Goal: Information Seeking & Learning: Obtain resource

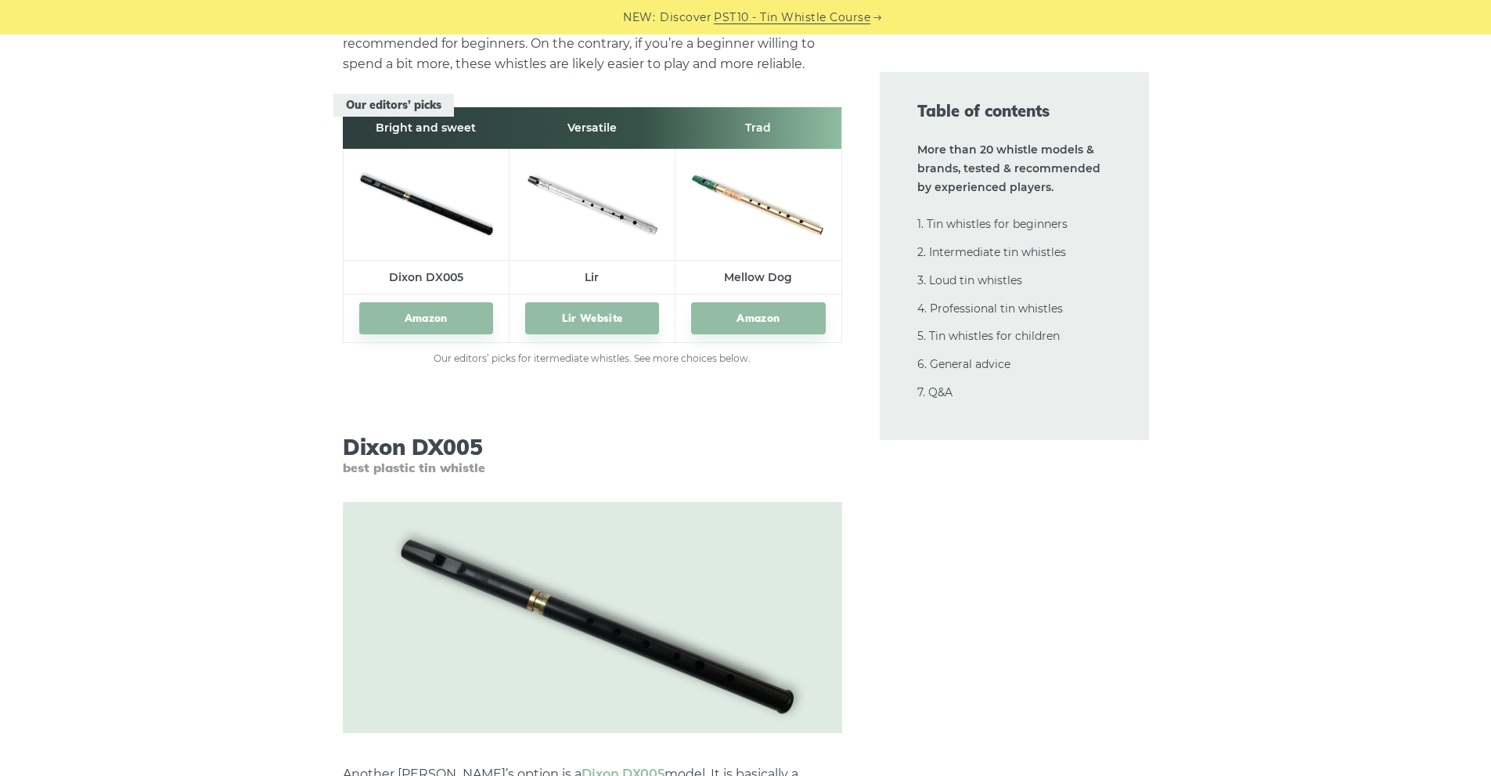
scroll to position [8752, 0]
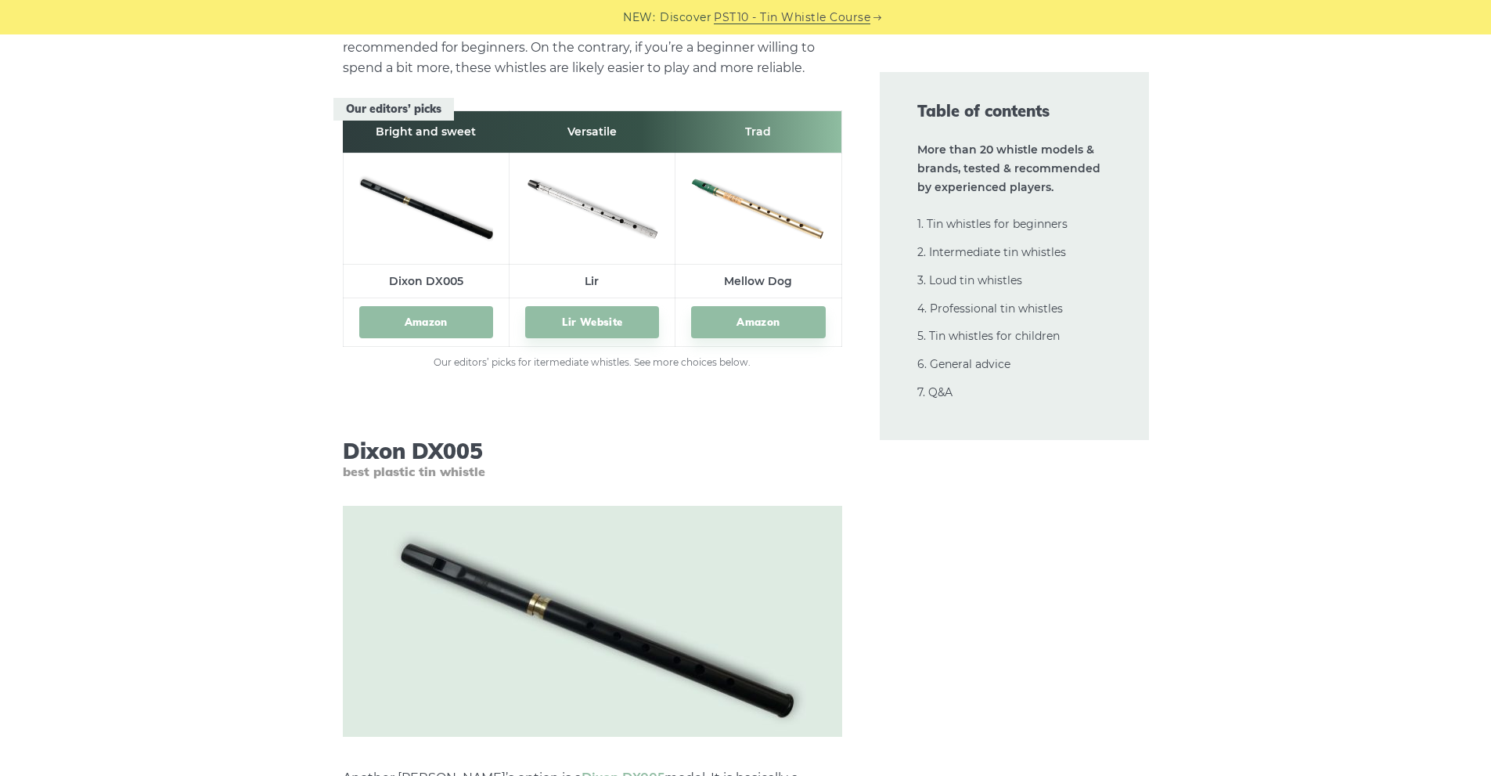
click at [420, 315] on link "Amazon" at bounding box center [426, 322] width 134 height 32
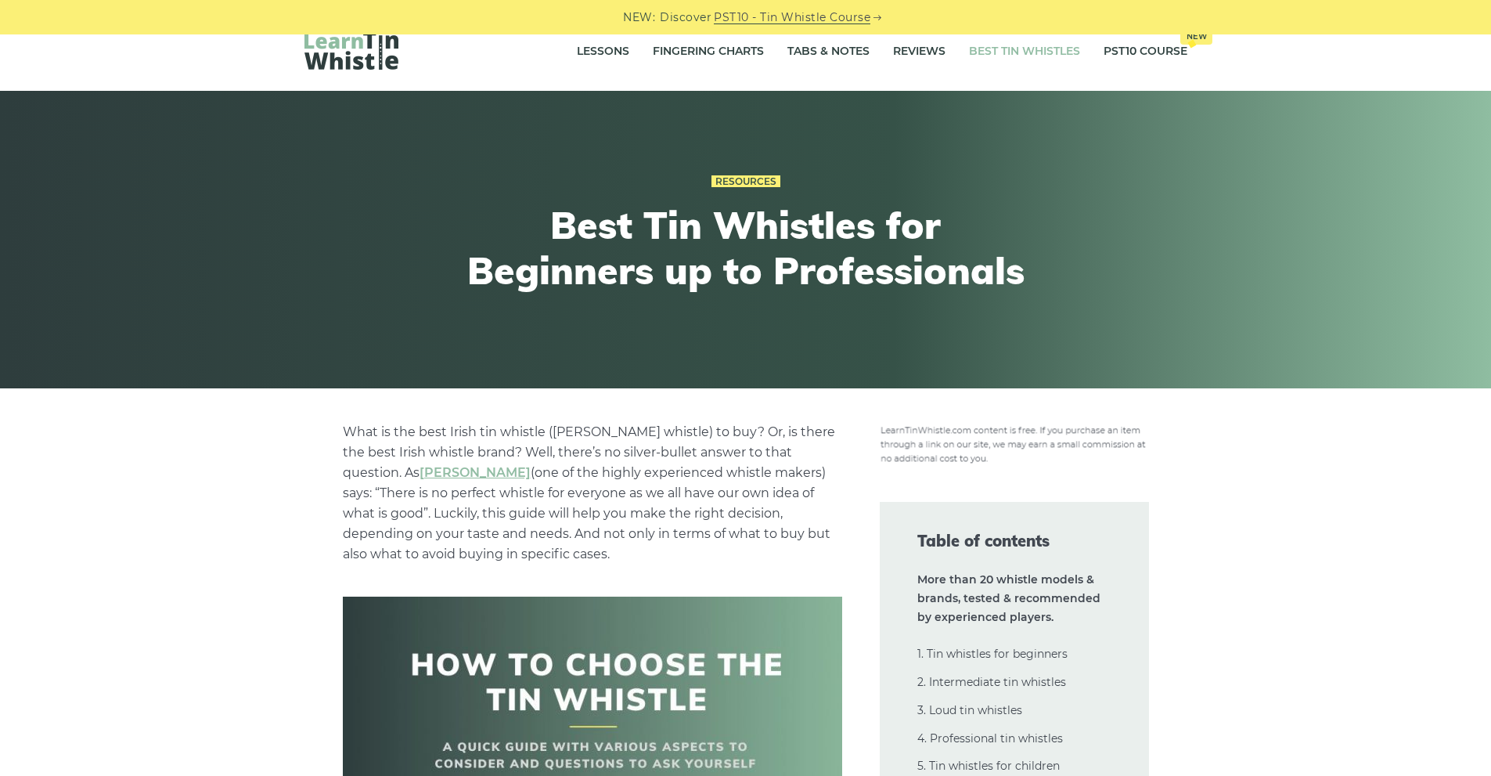
scroll to position [0, 0]
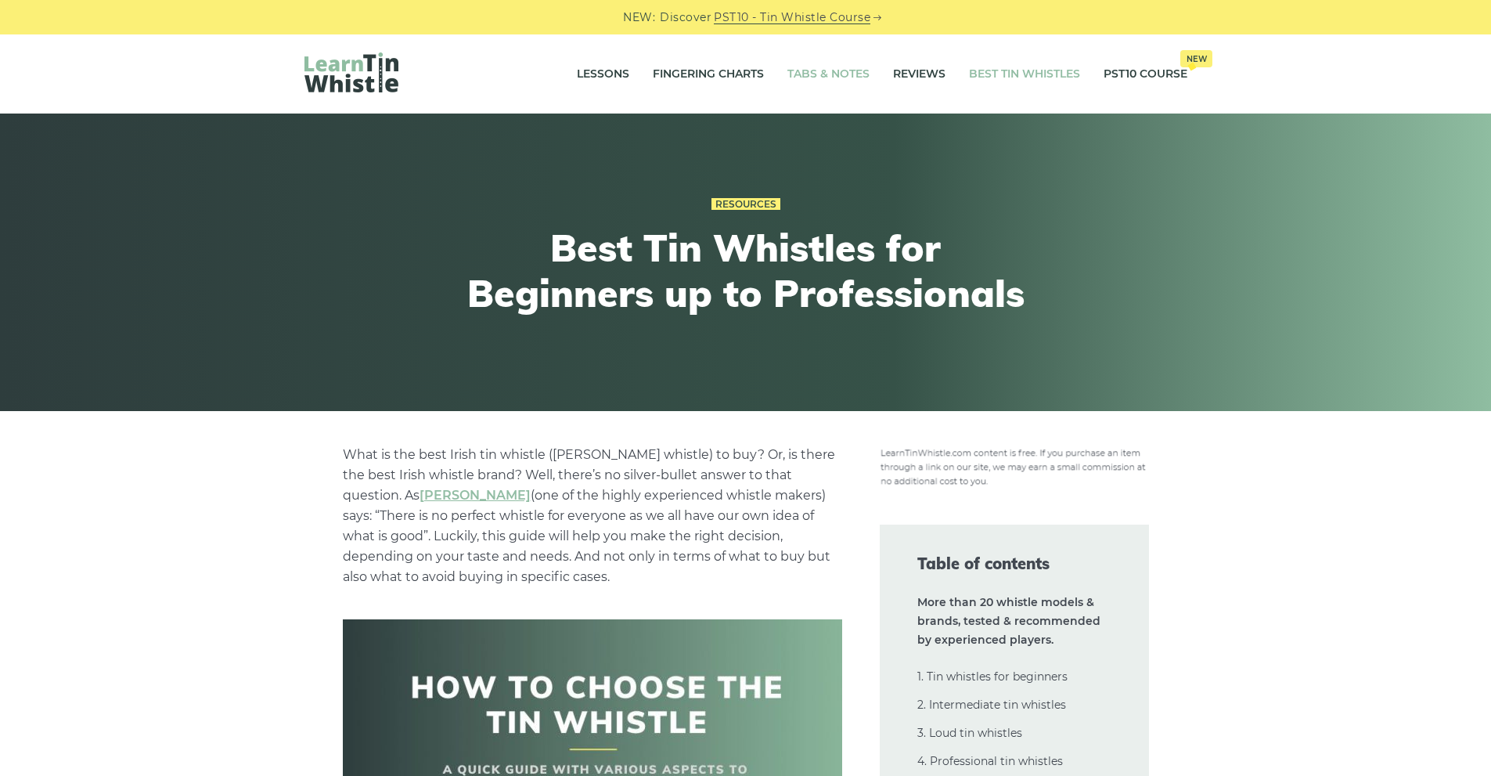
click at [822, 76] on link "Tabs & Notes" at bounding box center [829, 74] width 82 height 39
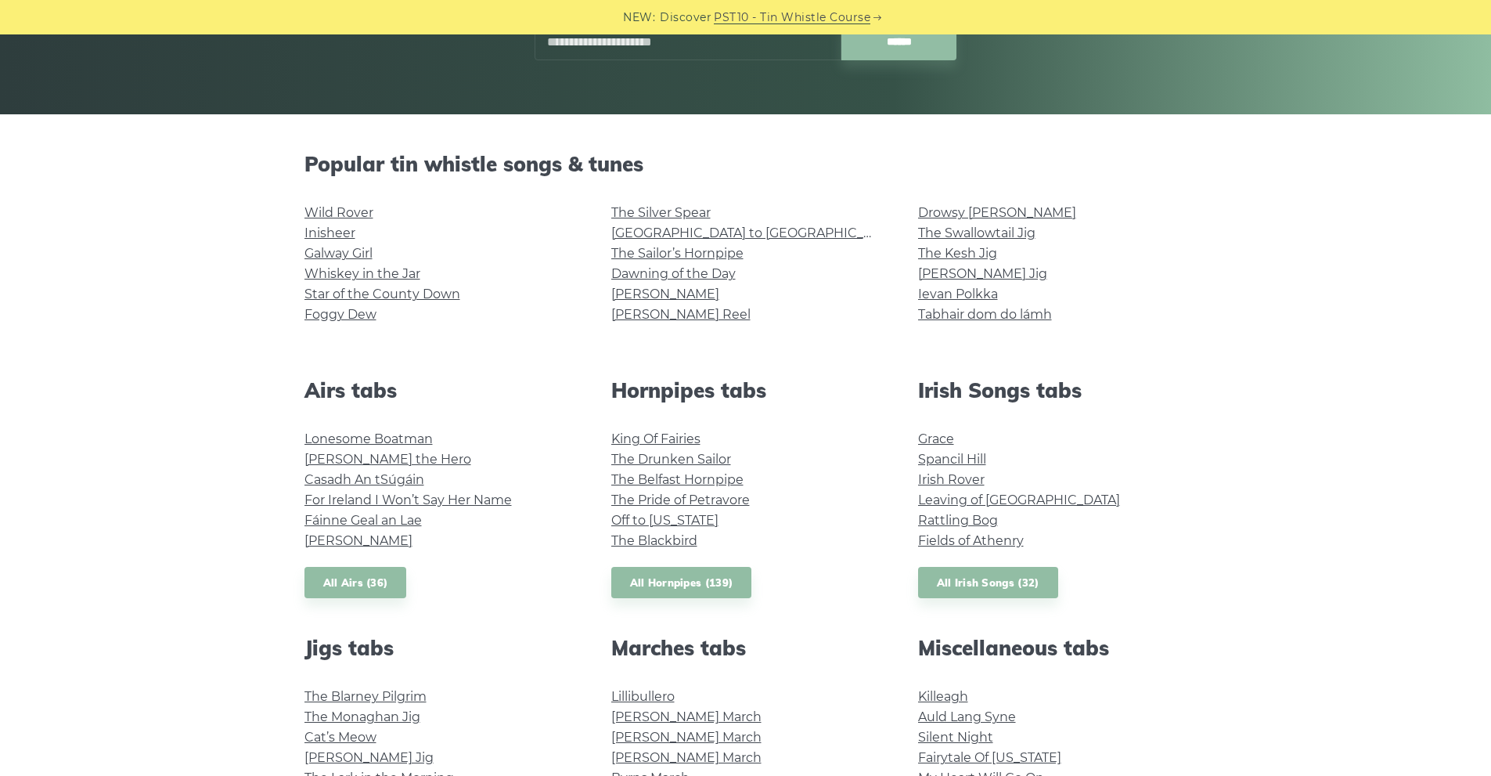
scroll to position [313, 0]
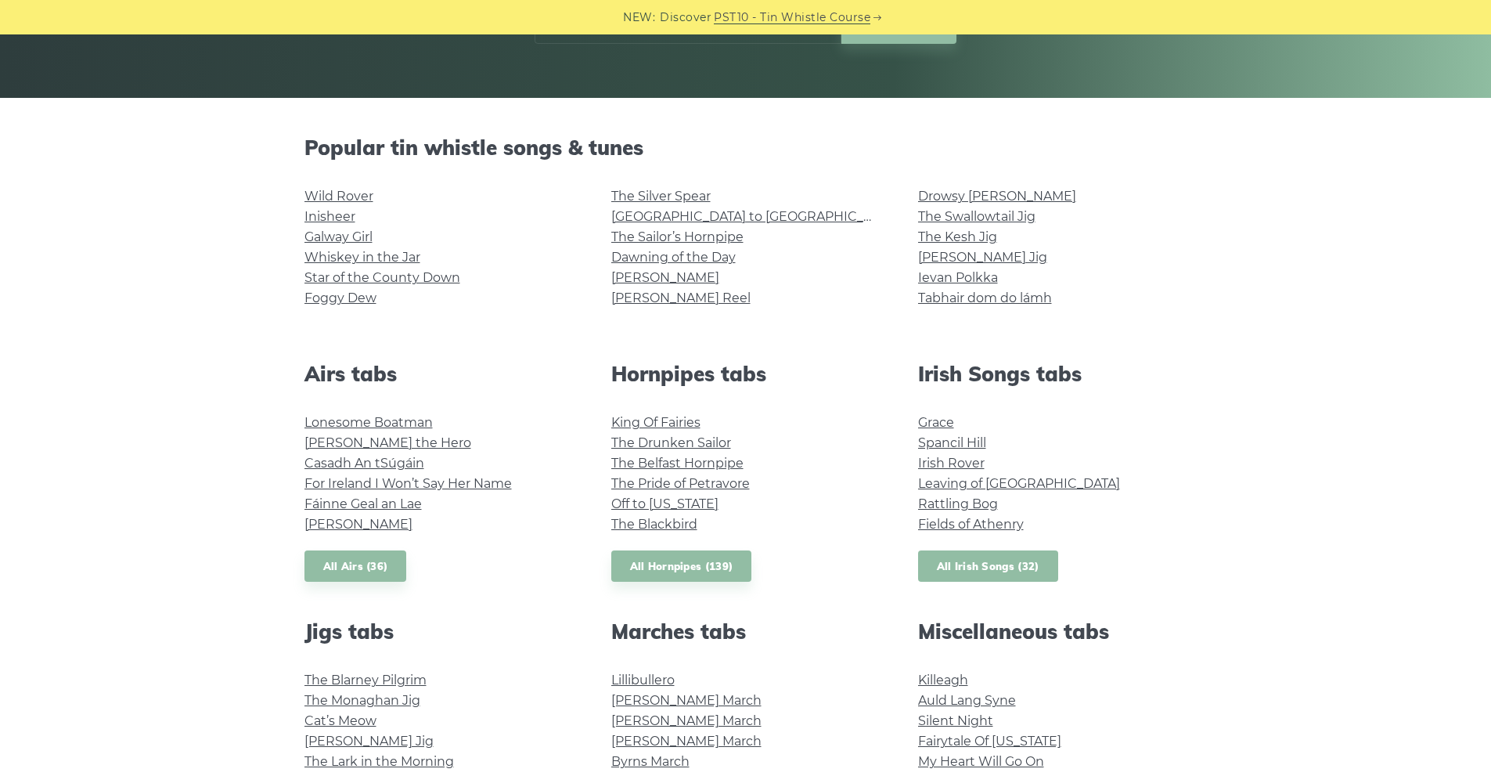
click at [973, 568] on link "All Irish Songs (32)" at bounding box center [988, 566] width 140 height 32
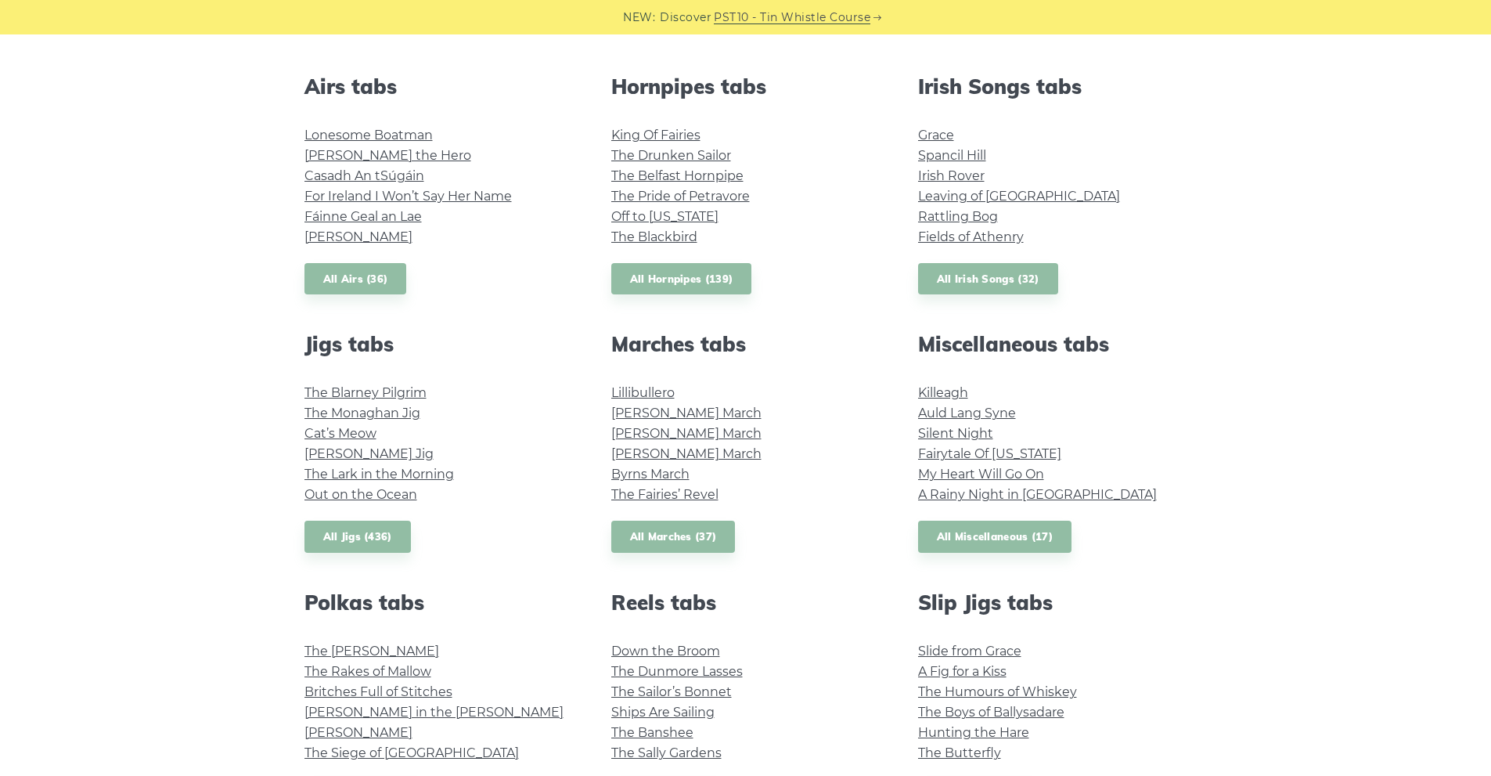
scroll to position [705, 0]
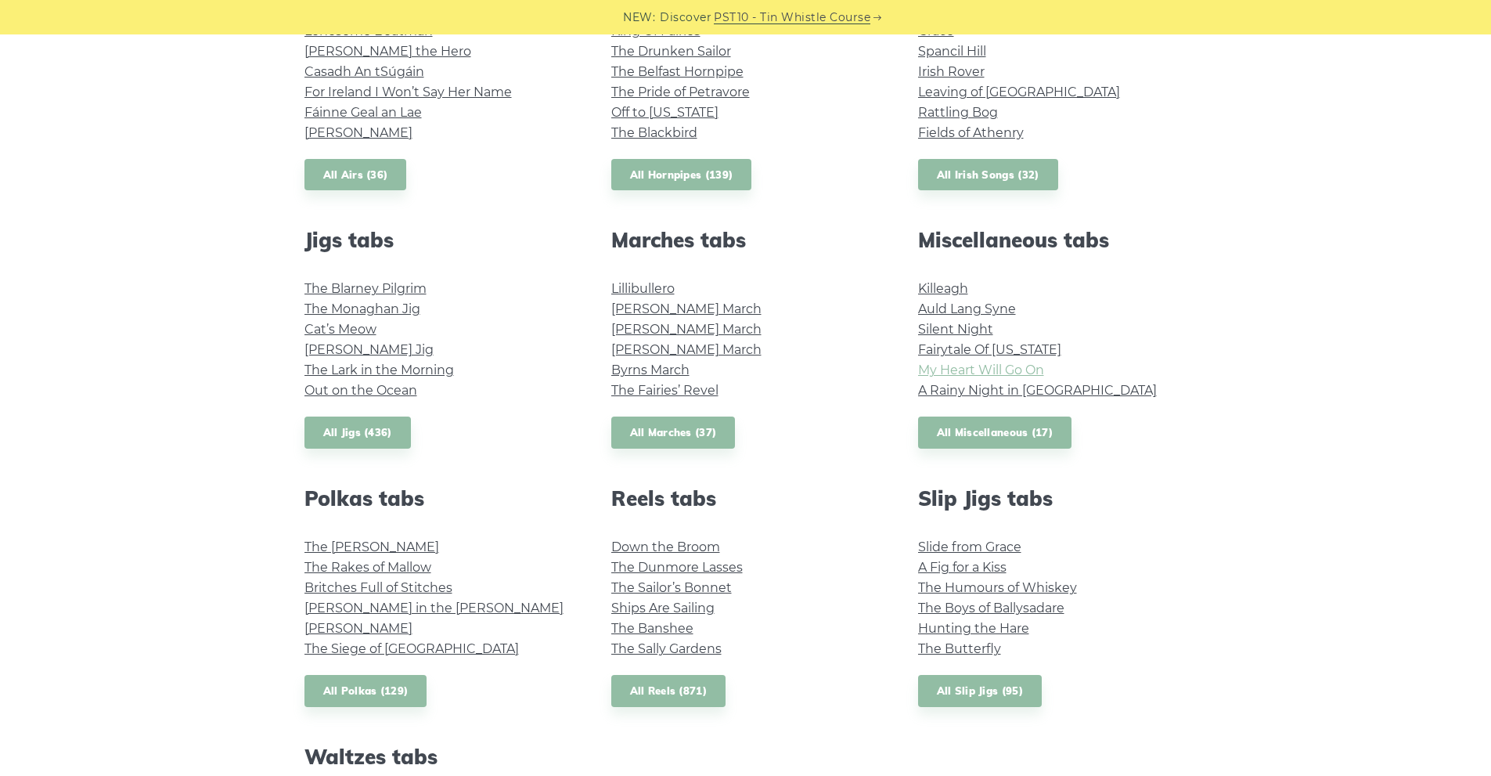
click at [996, 373] on link "My Heart Will Go On" at bounding box center [981, 369] width 126 height 15
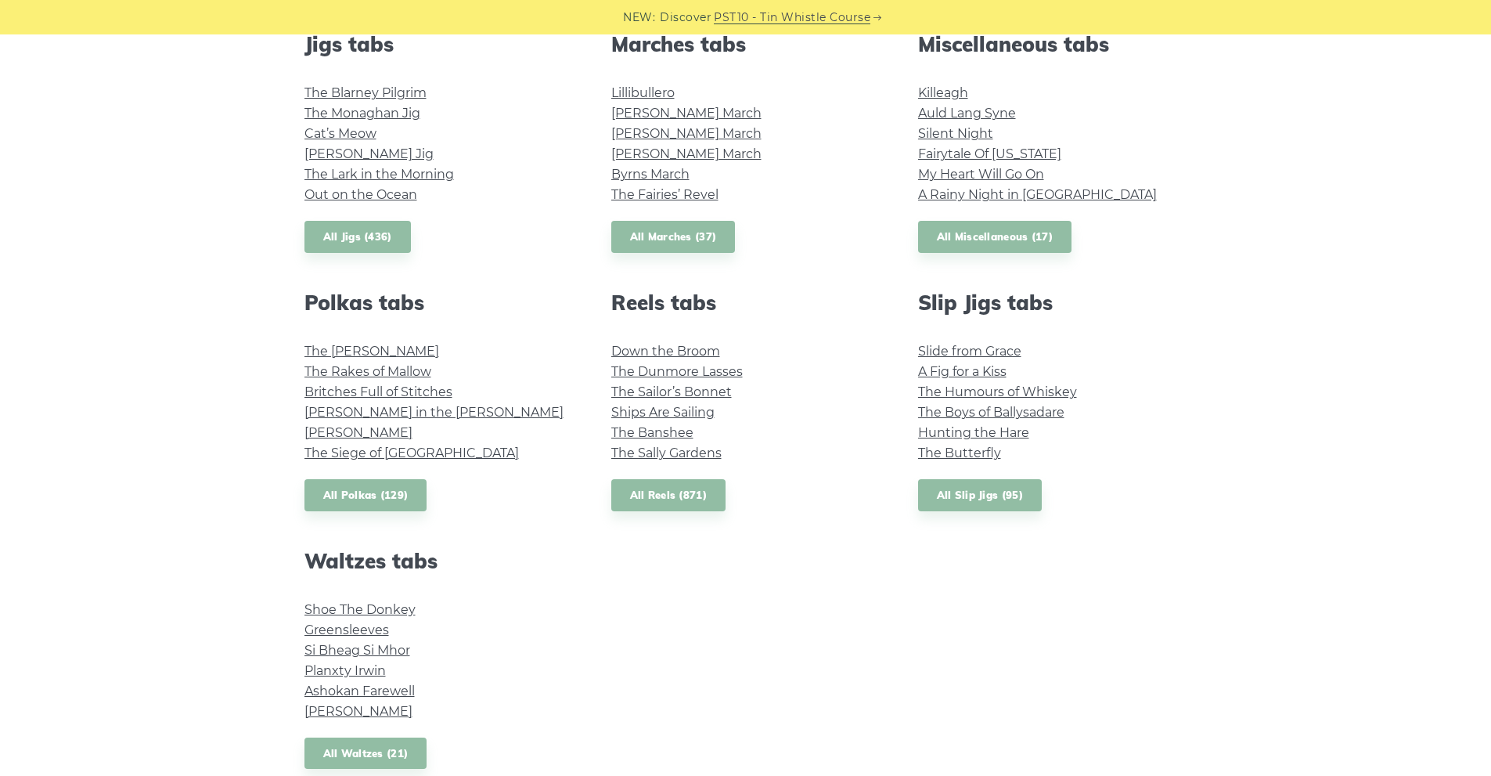
scroll to position [861, 0]
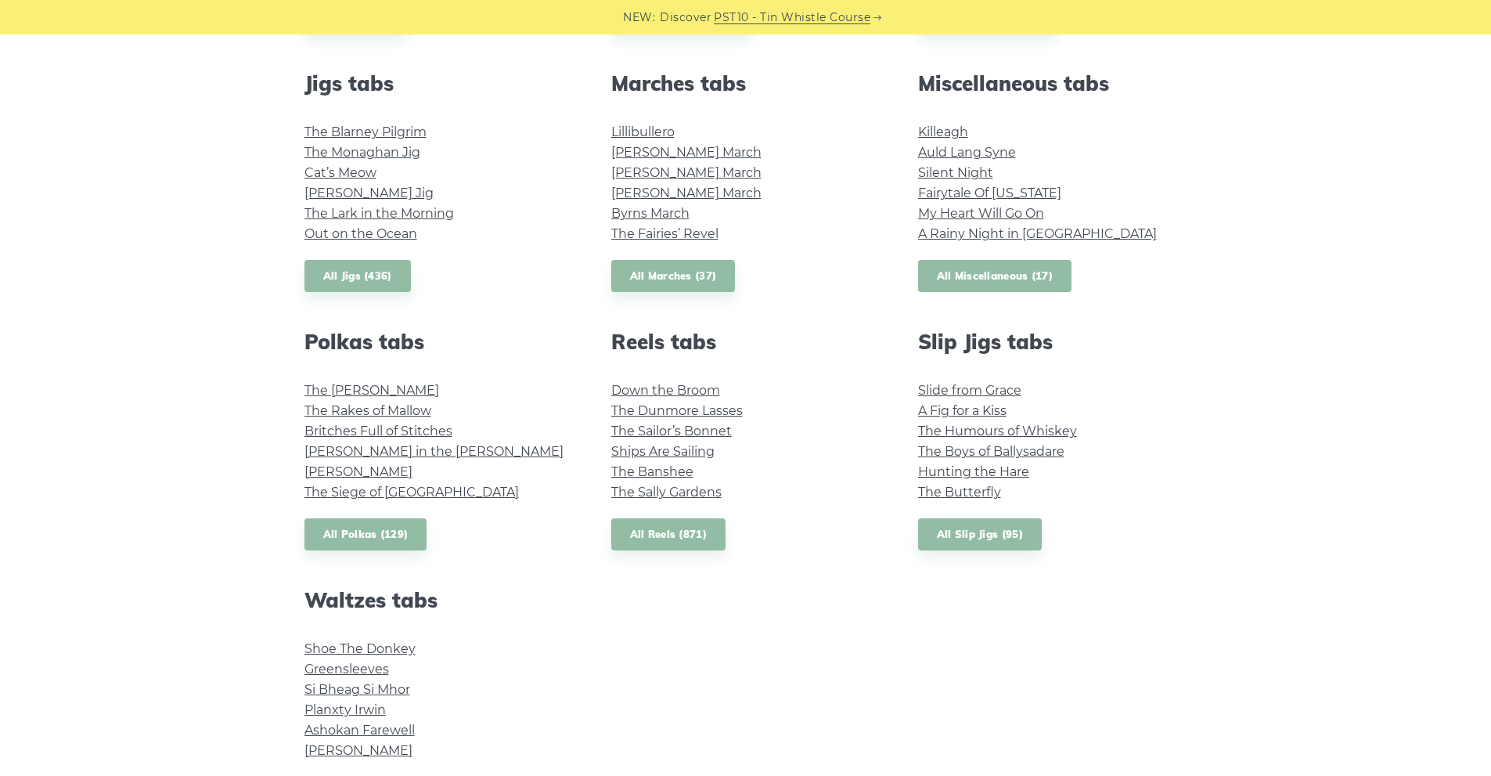
click at [985, 274] on link "All Miscellaneous (17)" at bounding box center [995, 276] width 154 height 32
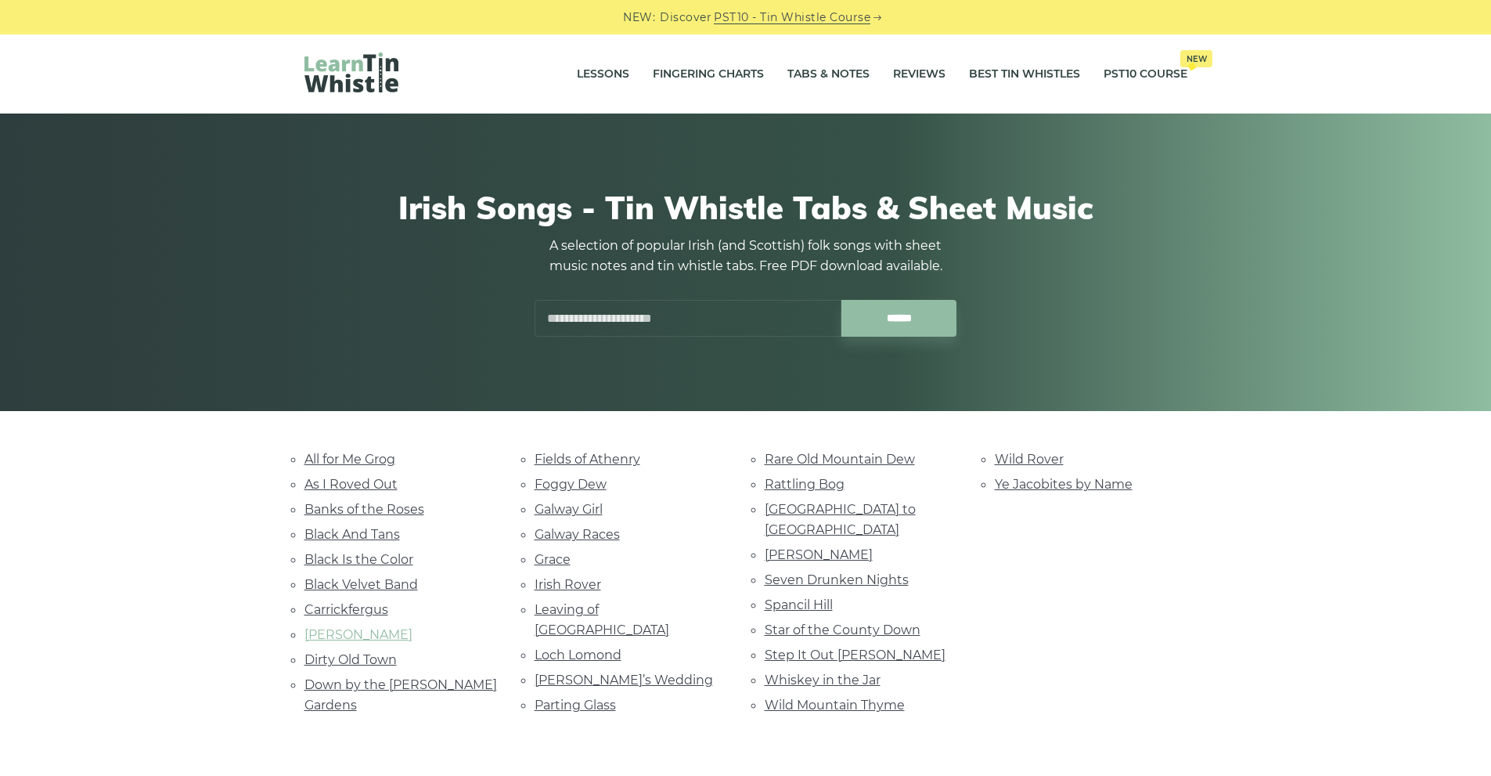
click at [359, 633] on link "Danny Boy" at bounding box center [359, 634] width 108 height 15
click at [861, 672] on link "Whiskey in the Jar" at bounding box center [823, 679] width 116 height 15
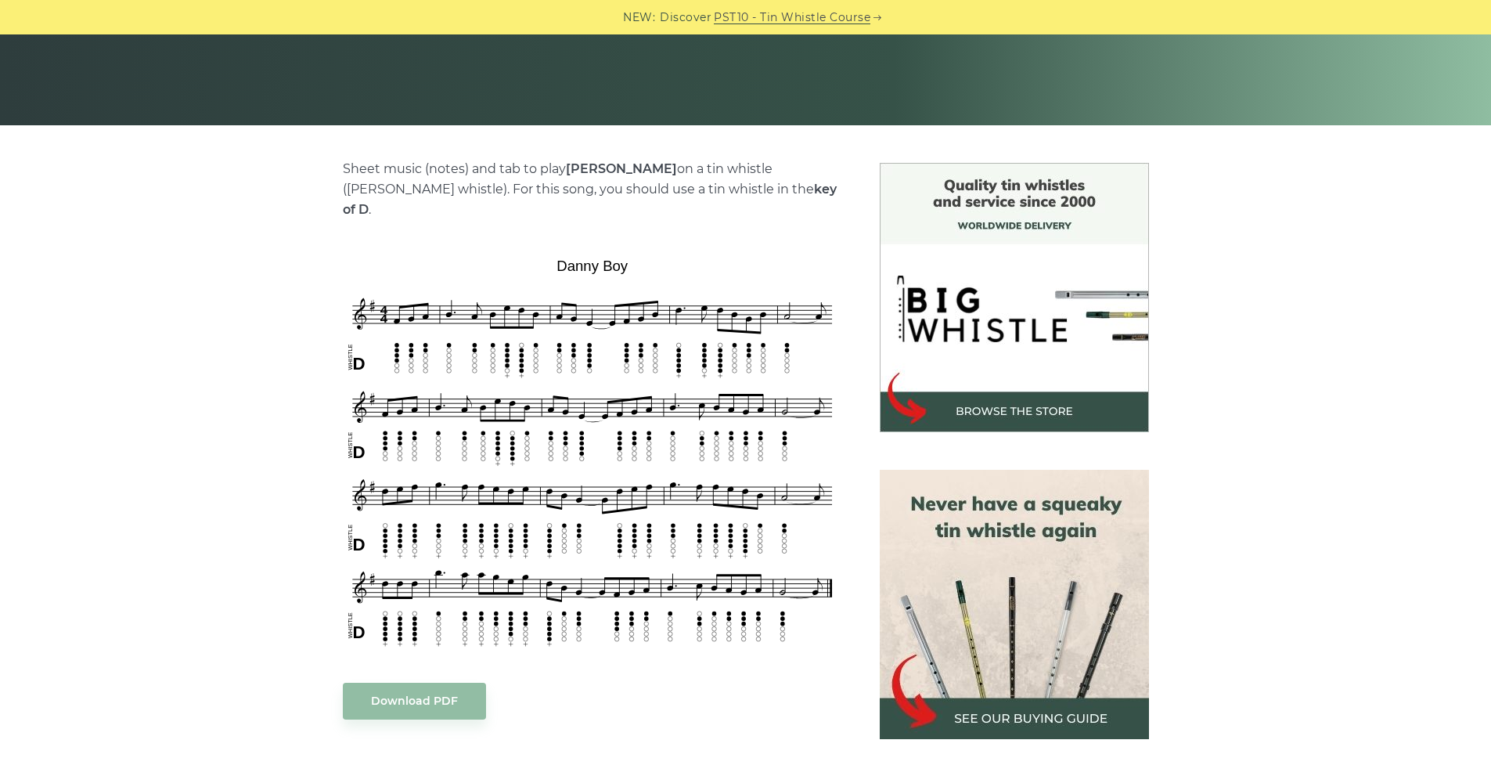
scroll to position [313, 0]
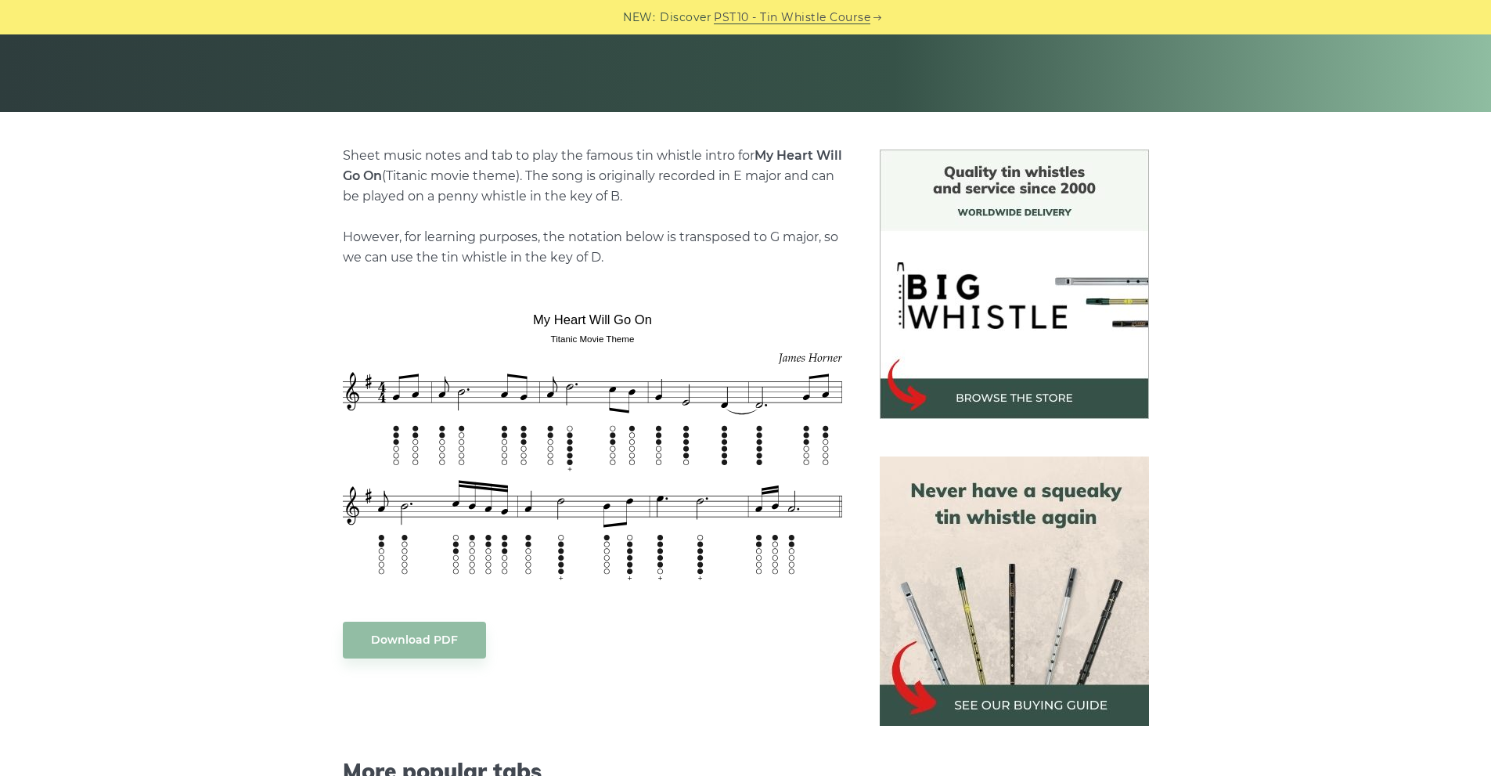
scroll to position [313, 0]
